Goal: Complete application form

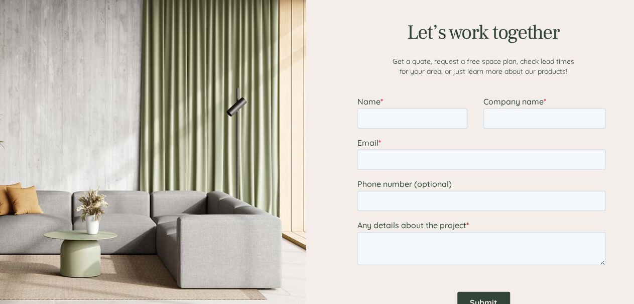
scroll to position [1257, 0]
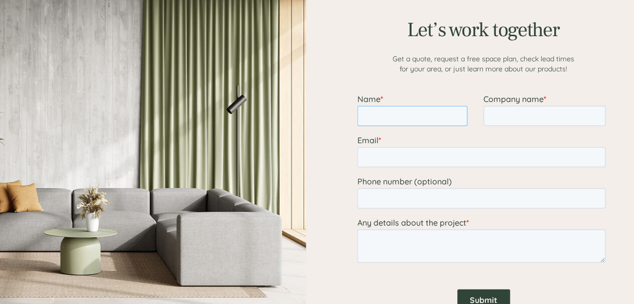
click at [395, 115] on input "Name *" at bounding box center [412, 116] width 110 height 20
type input "[PERSON_NAME]"
click at [514, 119] on input "Company name *" at bounding box center [544, 116] width 122 height 20
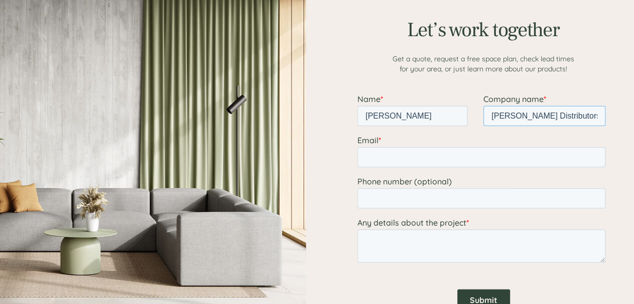
type input "[PERSON_NAME] Distributors Inc"
click at [433, 158] on input "Email *" at bounding box center [481, 157] width 248 height 20
type input "[EMAIL_ADDRESS][DOMAIN_NAME]"
click at [432, 203] on input "Phone number (optional)" at bounding box center [481, 198] width 248 height 20
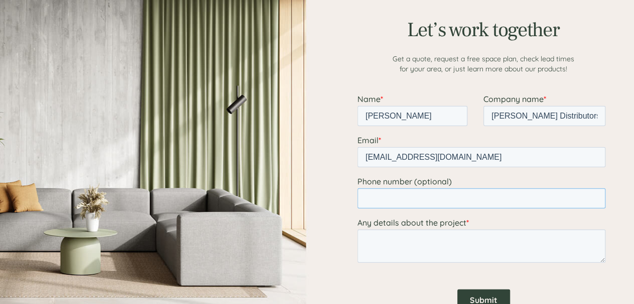
click at [432, 203] on input "Phone number (optional)" at bounding box center [481, 198] width 248 height 20
type input "4842477081"
click at [431, 242] on textarea "Any details about the project *" at bounding box center [481, 245] width 248 height 33
paste textarea "Dear Sales, I hope my email find you well. My name is [PERSON_NAME], and I repr…"
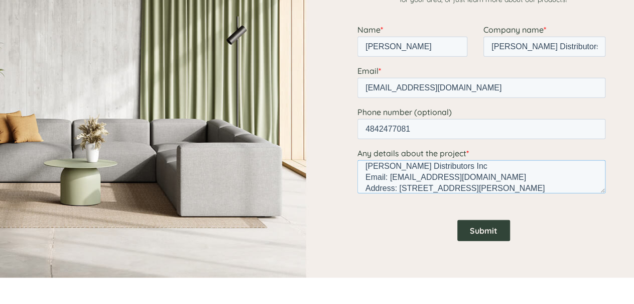
scroll to position [1341, 0]
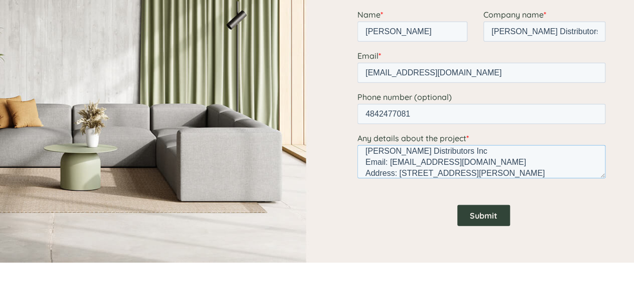
type textarea "Dear Sales, I hope my email find you well. My name is [PERSON_NAME], and I repr…"
click at [482, 221] on input "Submit" at bounding box center [483, 214] width 53 height 21
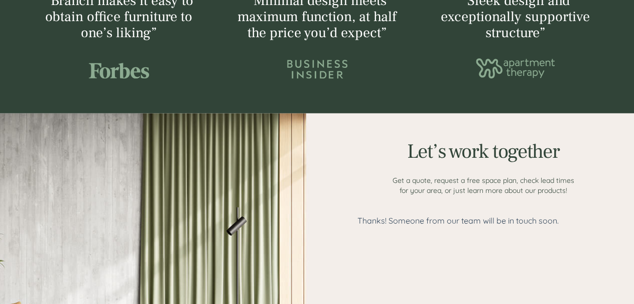
scroll to position [1118, 0]
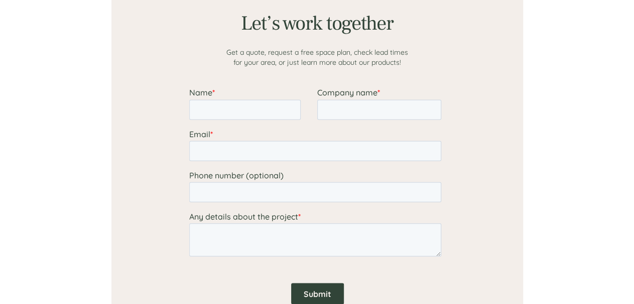
scroll to position [849, 0]
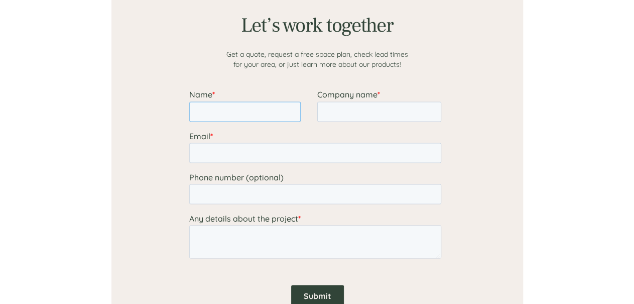
click at [231, 109] on input "Name *" at bounding box center [244, 111] width 111 height 20
click at [230, 109] on input "Name *" at bounding box center [244, 111] width 111 height 20
type input "[PERSON_NAME]"
click at [351, 114] on input "Company name *" at bounding box center [379, 111] width 124 height 20
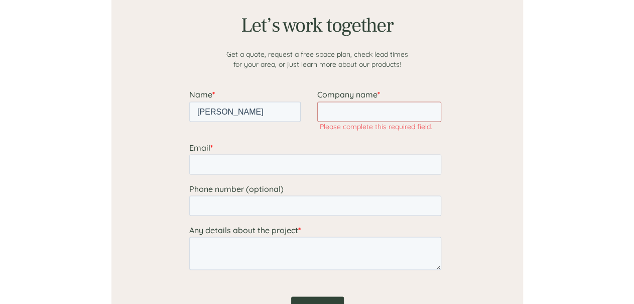
click at [495, 104] on div at bounding box center [316, 158] width 411 height 377
